Goal: Information Seeking & Learning: Learn about a topic

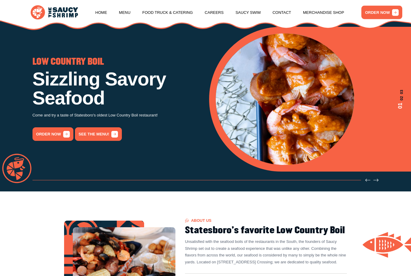
scroll to position [35, 0]
click at [122, 10] on link "Menu" at bounding box center [124, 12] width 11 height 23
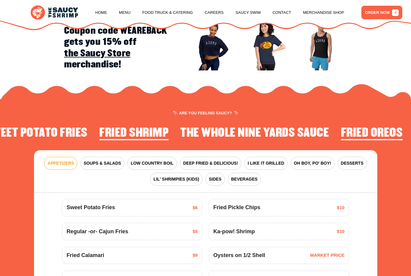
scroll to position [667, 0]
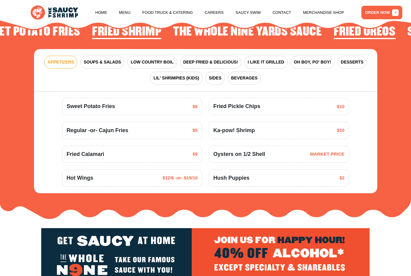
click at [196, 60] on span "DEEP FRIED & DELICIOUS!" at bounding box center [210, 62] width 55 height 6
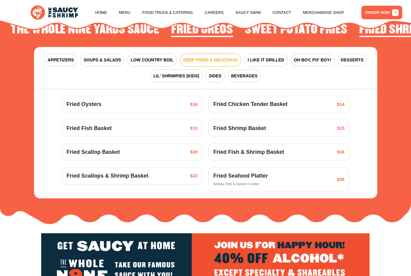
scroll to position [670, 0]
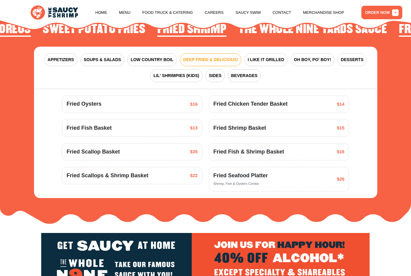
click at [137, 58] on span "LOW COUNTRY BOIL" at bounding box center [152, 60] width 43 height 6
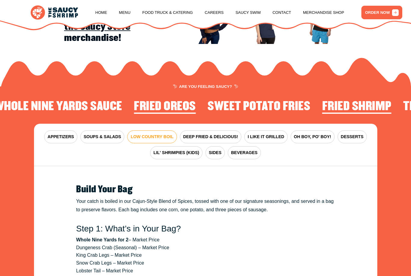
scroll to position [591, 0]
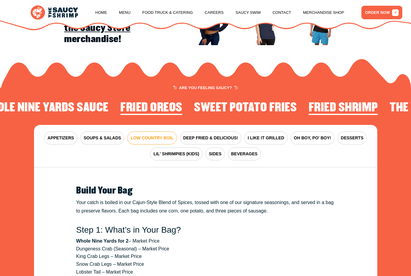
click at [317, 132] on button "OH BOY, PO' BOY!" at bounding box center [313, 138] width 44 height 13
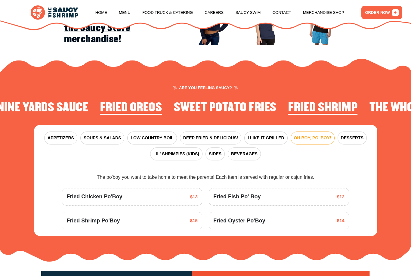
click at [348, 135] on span "DESSERTS" at bounding box center [352, 138] width 23 height 6
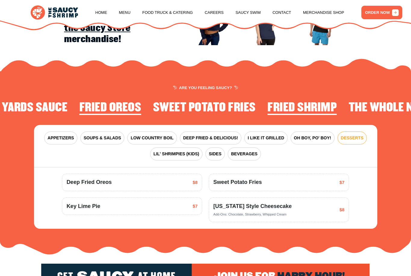
click at [193, 152] on span "LIL' SHRIMPIES (KIDS)" at bounding box center [177, 154] width 46 height 6
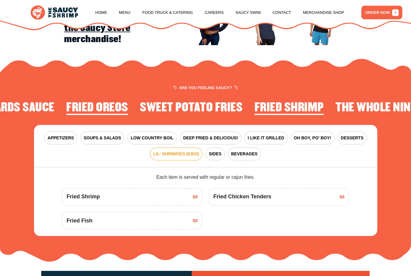
click at [215, 127] on div "APPETIZERS SOUPS & SALADS LOW COUNTRY BOIL DEEP FRIED & DELICIOUS! I LIKE IT GR…" at bounding box center [206, 146] width 344 height 42
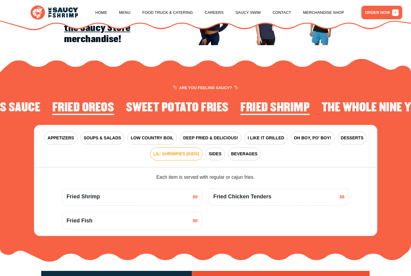
click at [207, 132] on button "DEEP FRIED & DELICIOUS!" at bounding box center [211, 138] width 62 height 13
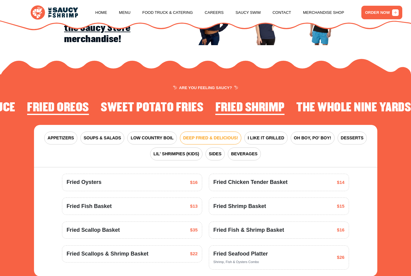
click at [167, 135] on span "LOW COUNTRY BOIL" at bounding box center [152, 138] width 43 height 6
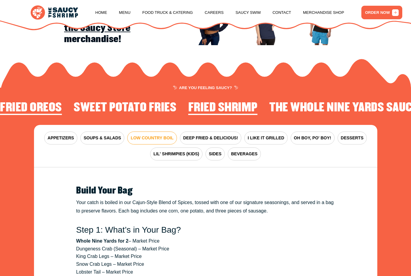
click at [121, 134] on button "SOUPS & SALADS" at bounding box center [102, 138] width 44 height 13
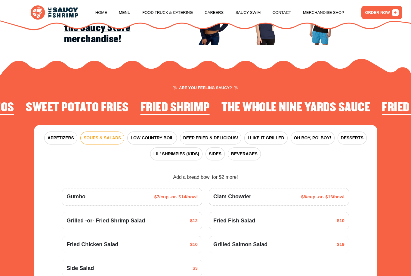
scroll to position [591, 0]
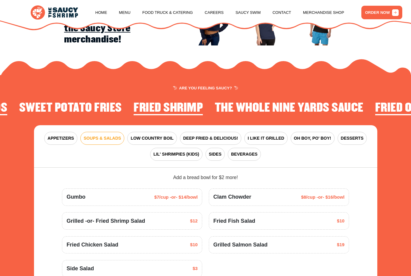
click at [162, 133] on button "LOW COUNTRY BOIL" at bounding box center [151, 138] width 49 height 13
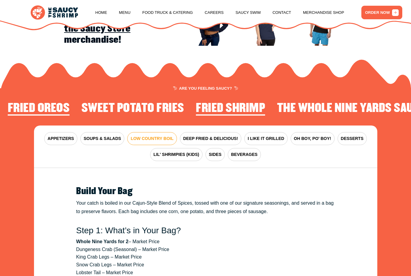
scroll to position [589, 0]
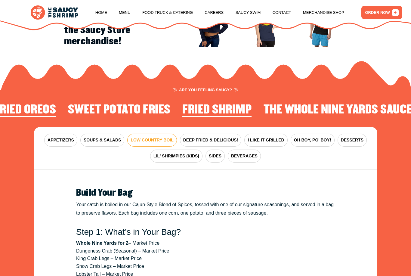
click at [222, 134] on button "DEEP FRIED & DELICIOUS!" at bounding box center [211, 140] width 62 height 13
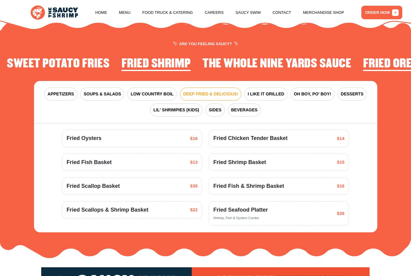
scroll to position [636, 0]
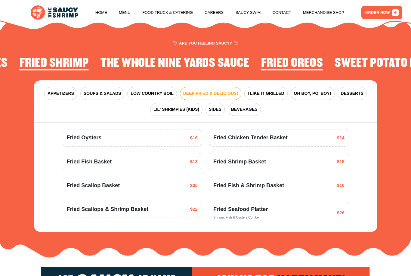
click at [267, 91] on span "I LIKE IT GRILLED" at bounding box center [266, 93] width 36 height 6
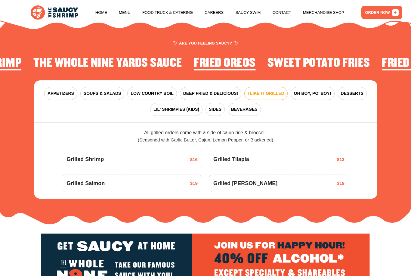
click at [225, 87] on button "DEEP FRIED & DELICIOUS!" at bounding box center [211, 93] width 62 height 13
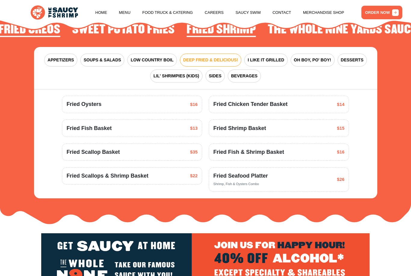
scroll to position [662, 0]
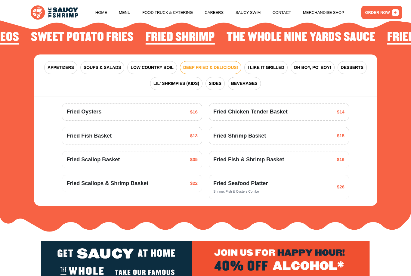
click at [286, 61] on button "I LIKE IT GRILLED" at bounding box center [266, 67] width 43 height 13
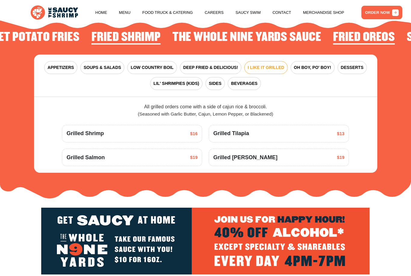
click at [223, 64] on span "DEEP FRIED & DELICIOUS!" at bounding box center [210, 67] width 55 height 6
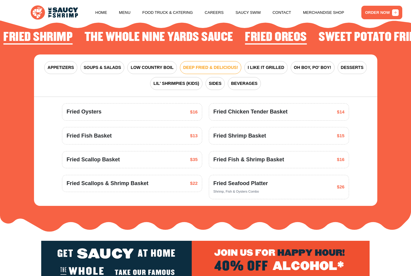
click at [110, 61] on button "SOUPS & SALADS" at bounding box center [102, 67] width 44 height 13
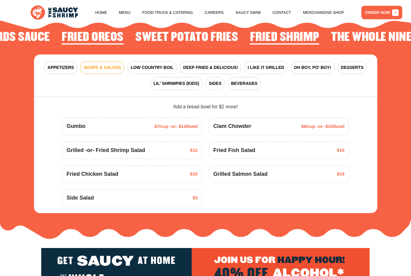
click at [165, 64] on span "LOW COUNTRY BOIL" at bounding box center [152, 67] width 43 height 6
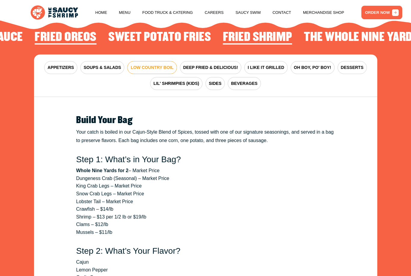
click at [227, 61] on button "DEEP FRIED & DELICIOUS!" at bounding box center [211, 67] width 62 height 13
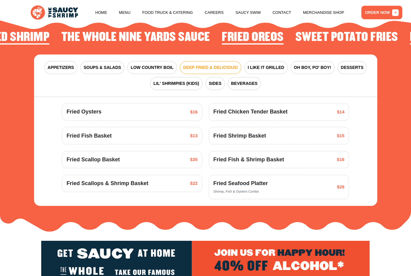
click at [278, 58] on div "APPETIZERS SOUPS & SALADS LOW COUNTRY BOIL DEEP FRIED & DELICIOUS! I LIKE IT GR…" at bounding box center [206, 76] width 344 height 42
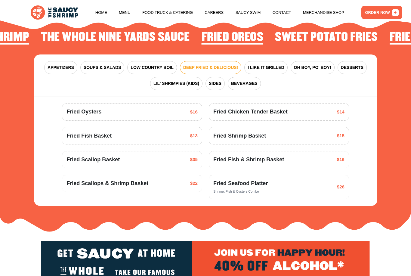
click at [274, 64] on span "I LIKE IT GRILLED" at bounding box center [266, 67] width 36 height 6
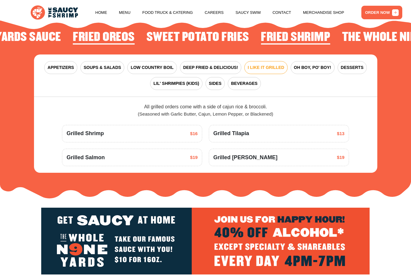
click at [303, 65] on span "OH BOY, PO' BOY!" at bounding box center [312, 67] width 37 height 6
